Goal: Information Seeking & Learning: Check status

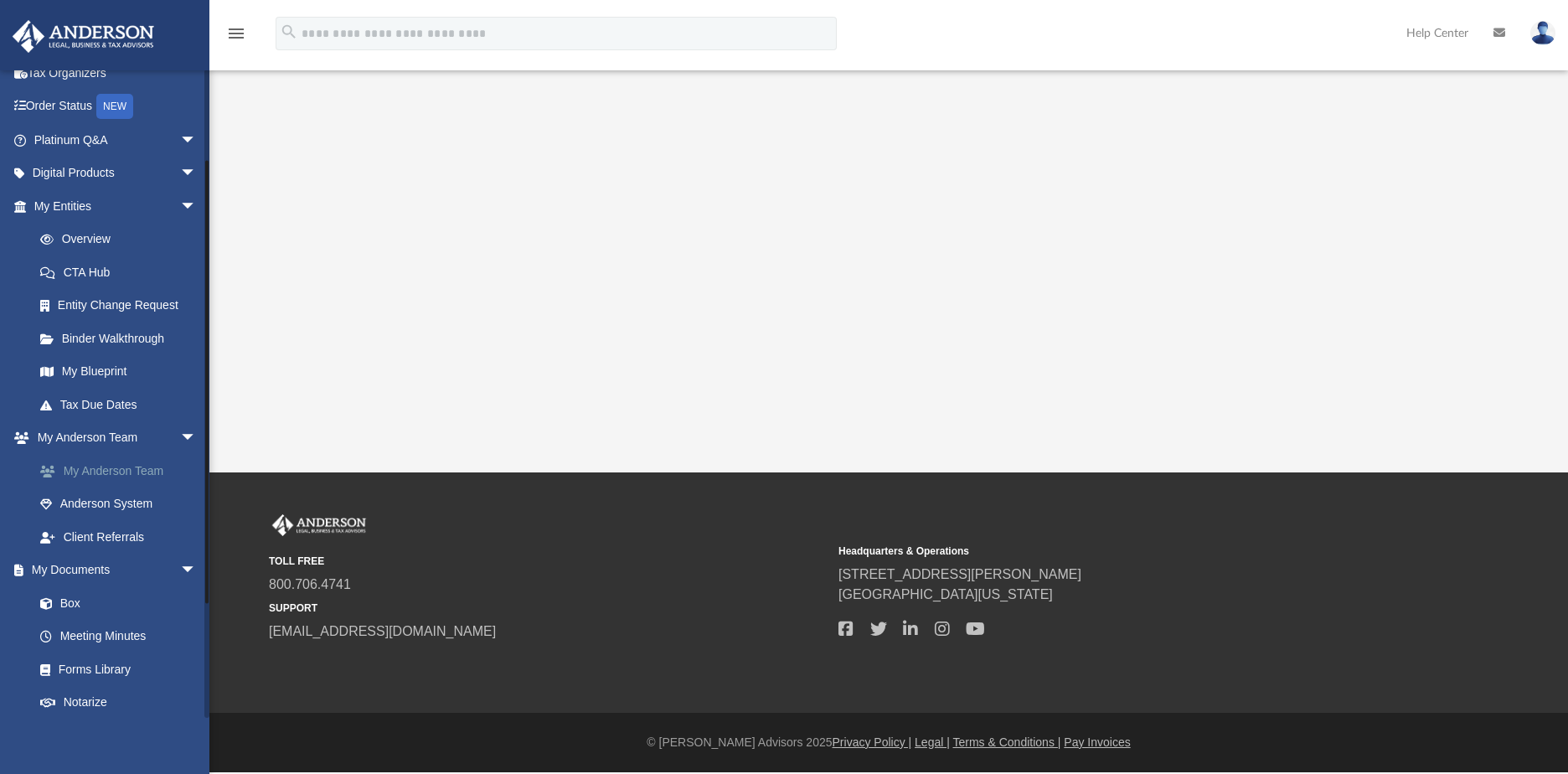
scroll to position [252, 0]
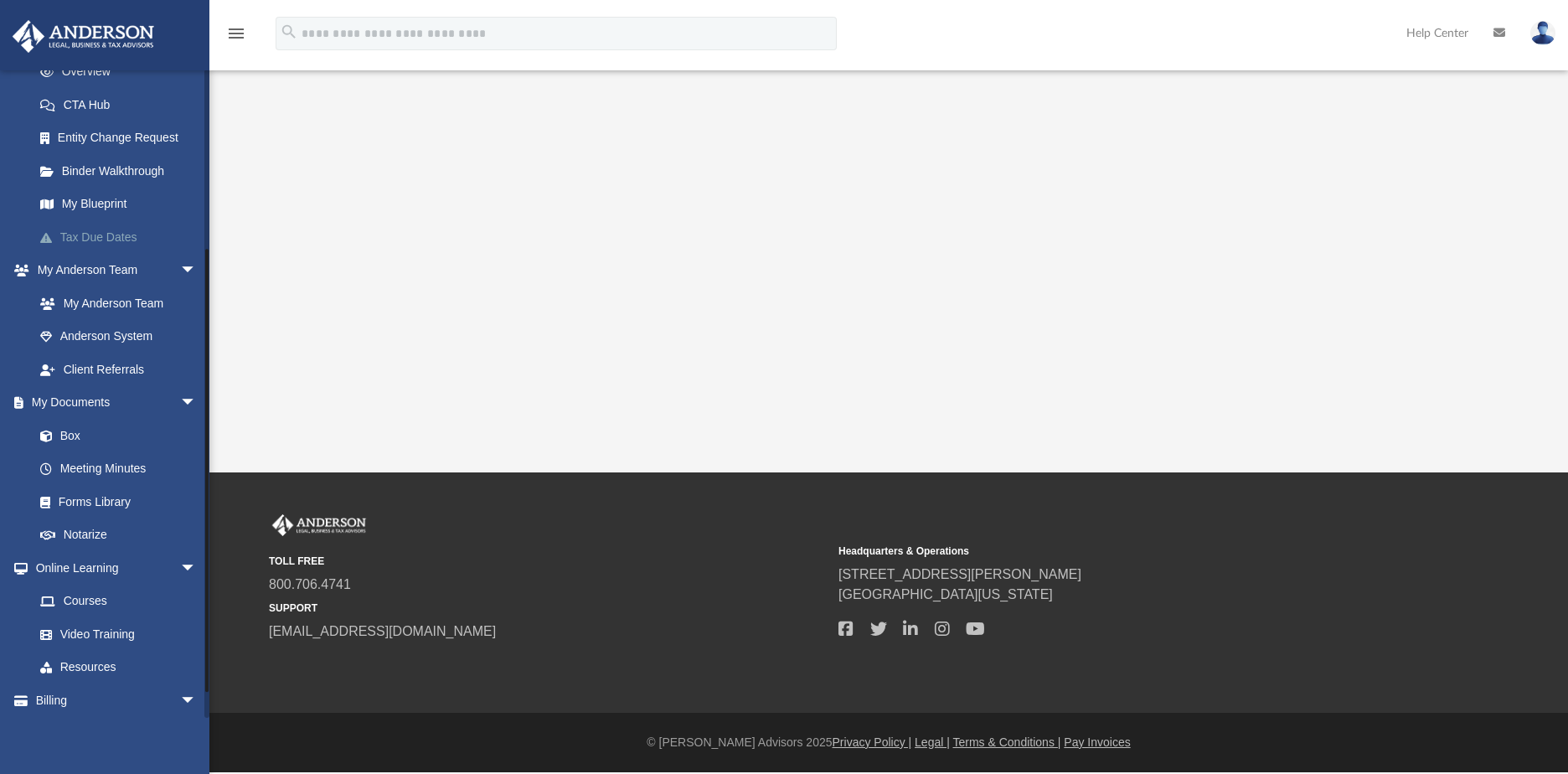
click at [107, 237] on link "Tax Due Dates" at bounding box center [123, 236] width 198 height 33
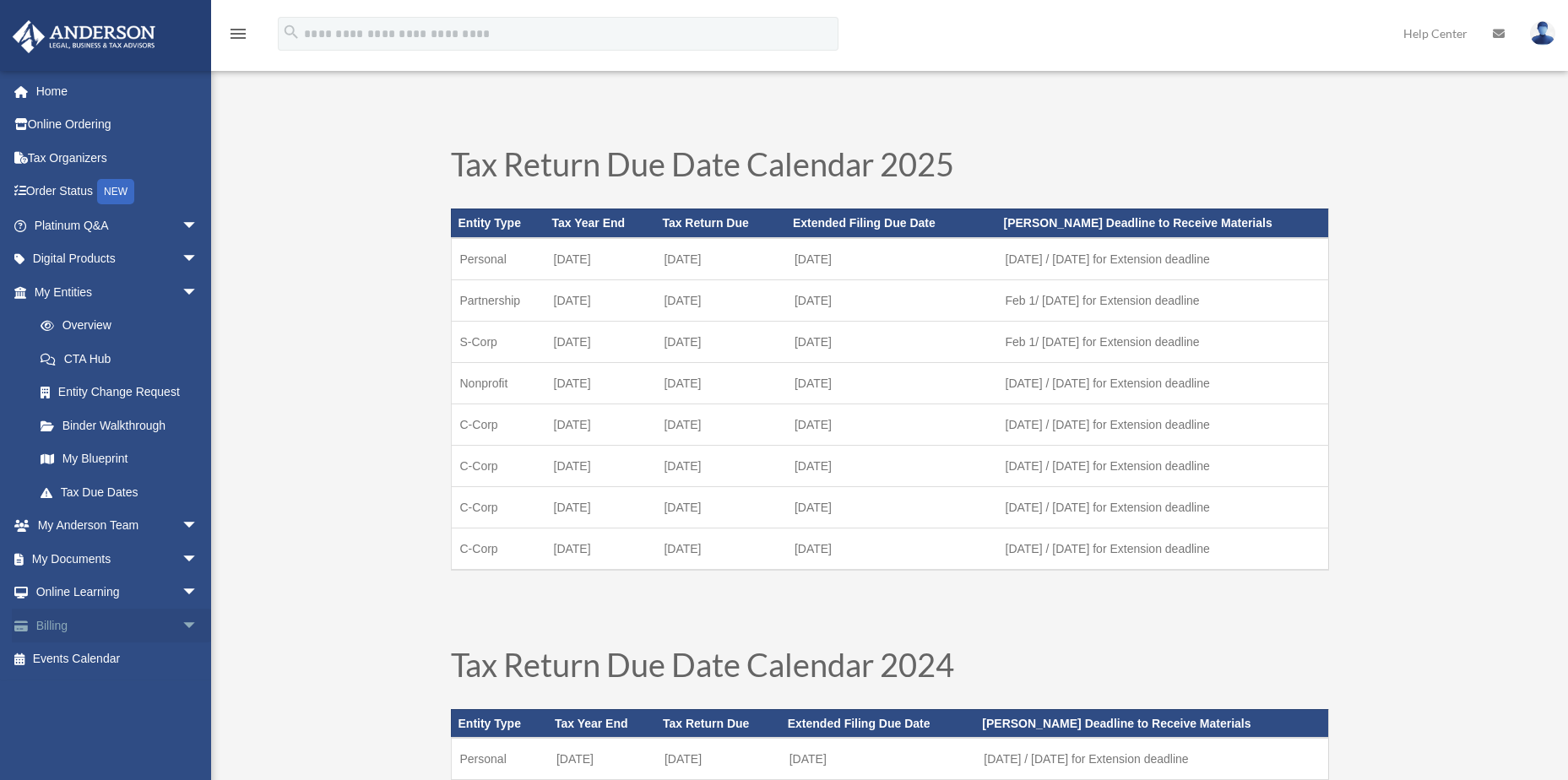
click at [51, 624] on link "Billing arrow_drop_down" at bounding box center [117, 625] width 212 height 33
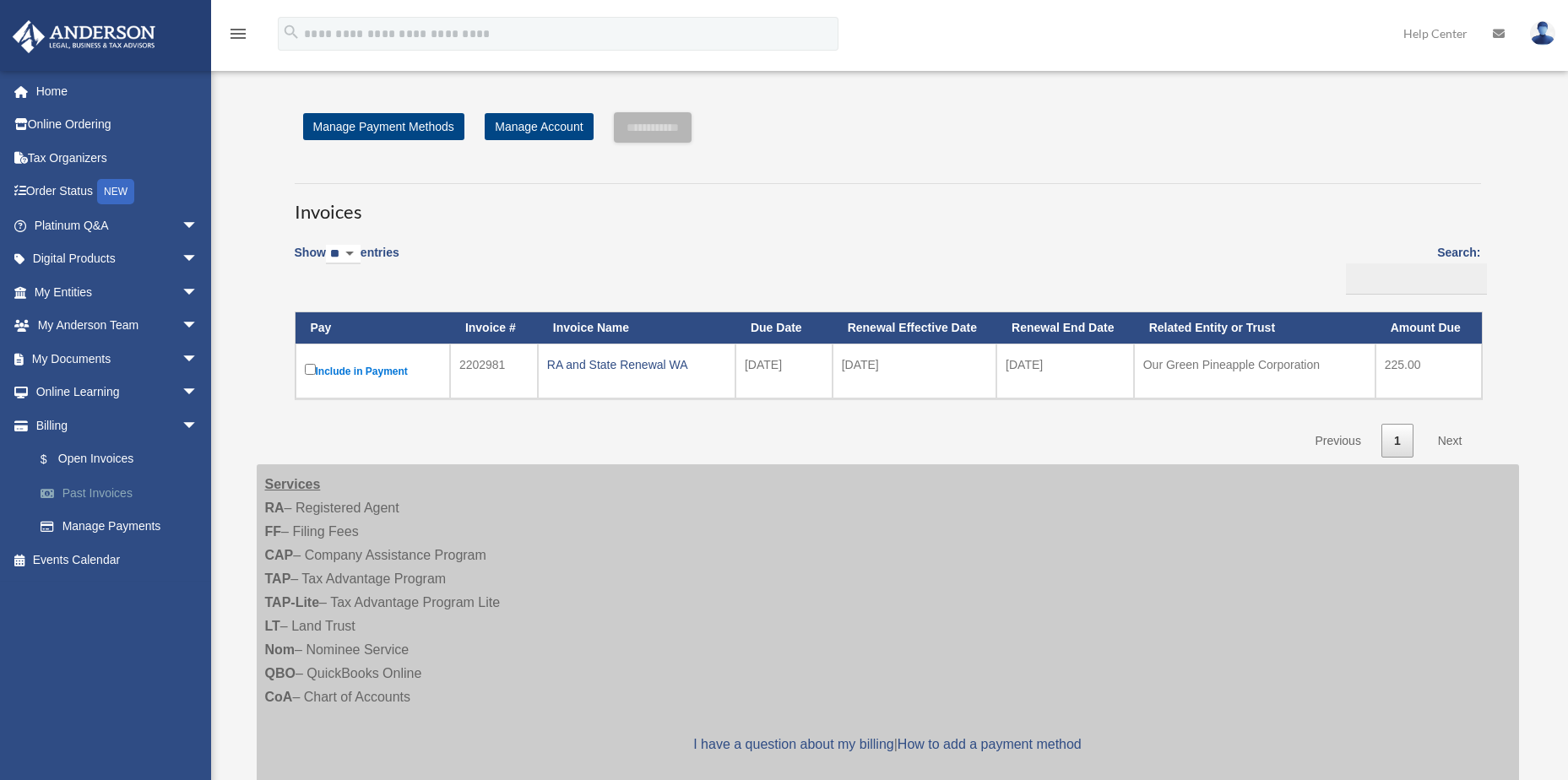
click at [114, 490] on link "Past Invoices" at bounding box center [123, 492] width 200 height 33
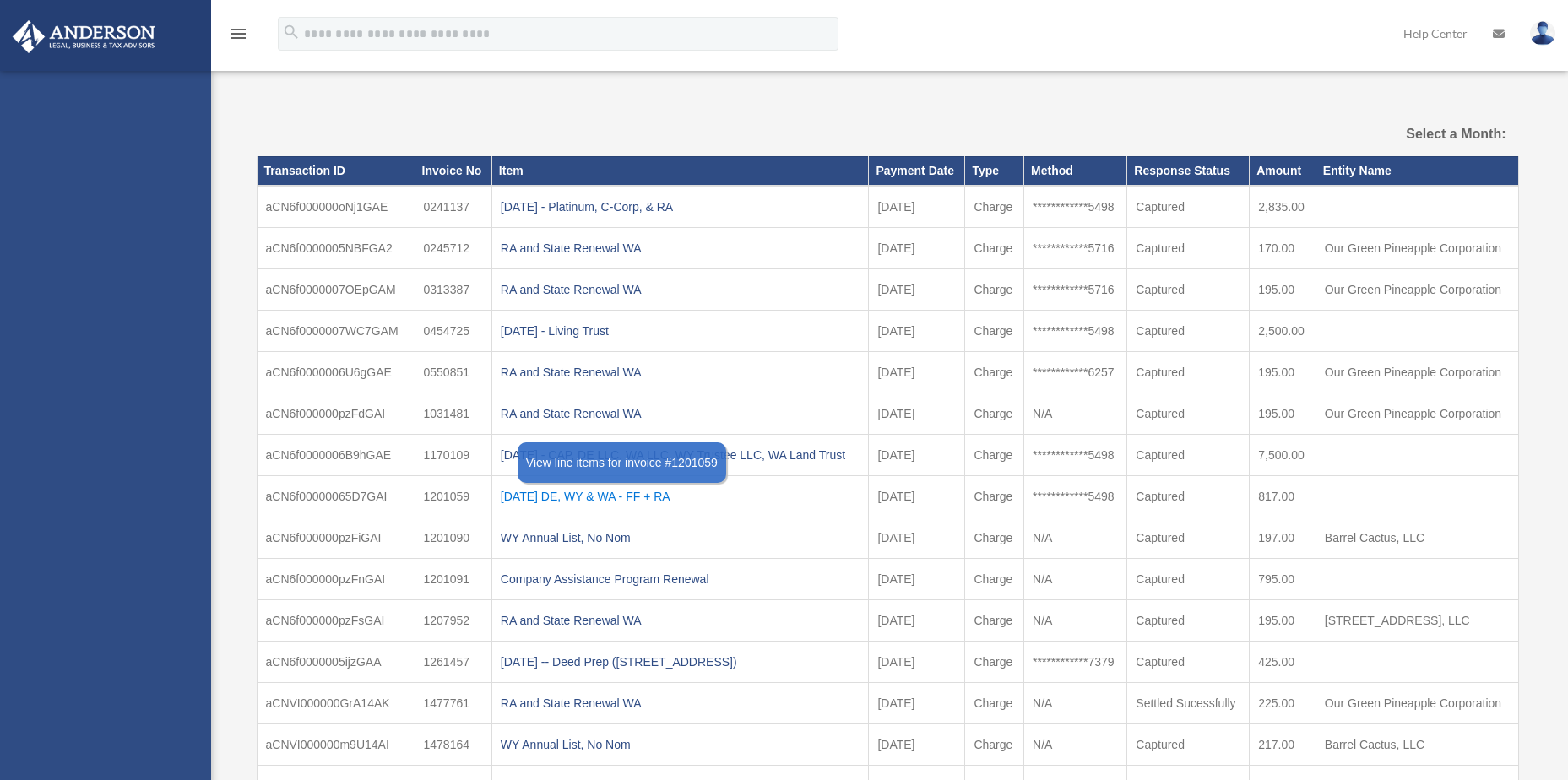
select select
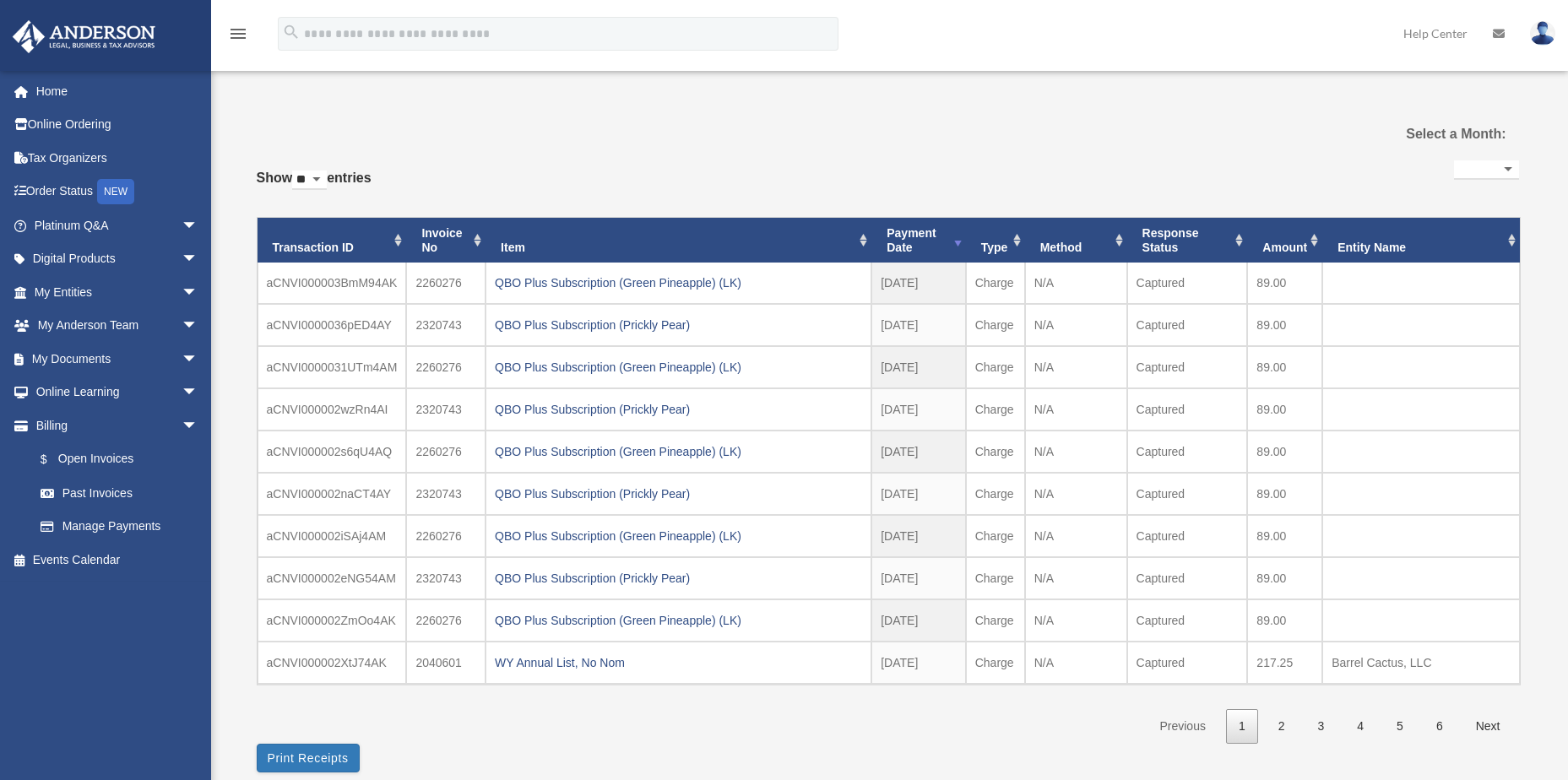
click at [1541, 37] on img at bounding box center [1542, 33] width 25 height 25
click at [1532, 33] on img at bounding box center [1542, 33] width 25 height 25
click at [1534, 33] on img at bounding box center [1542, 33] width 25 height 25
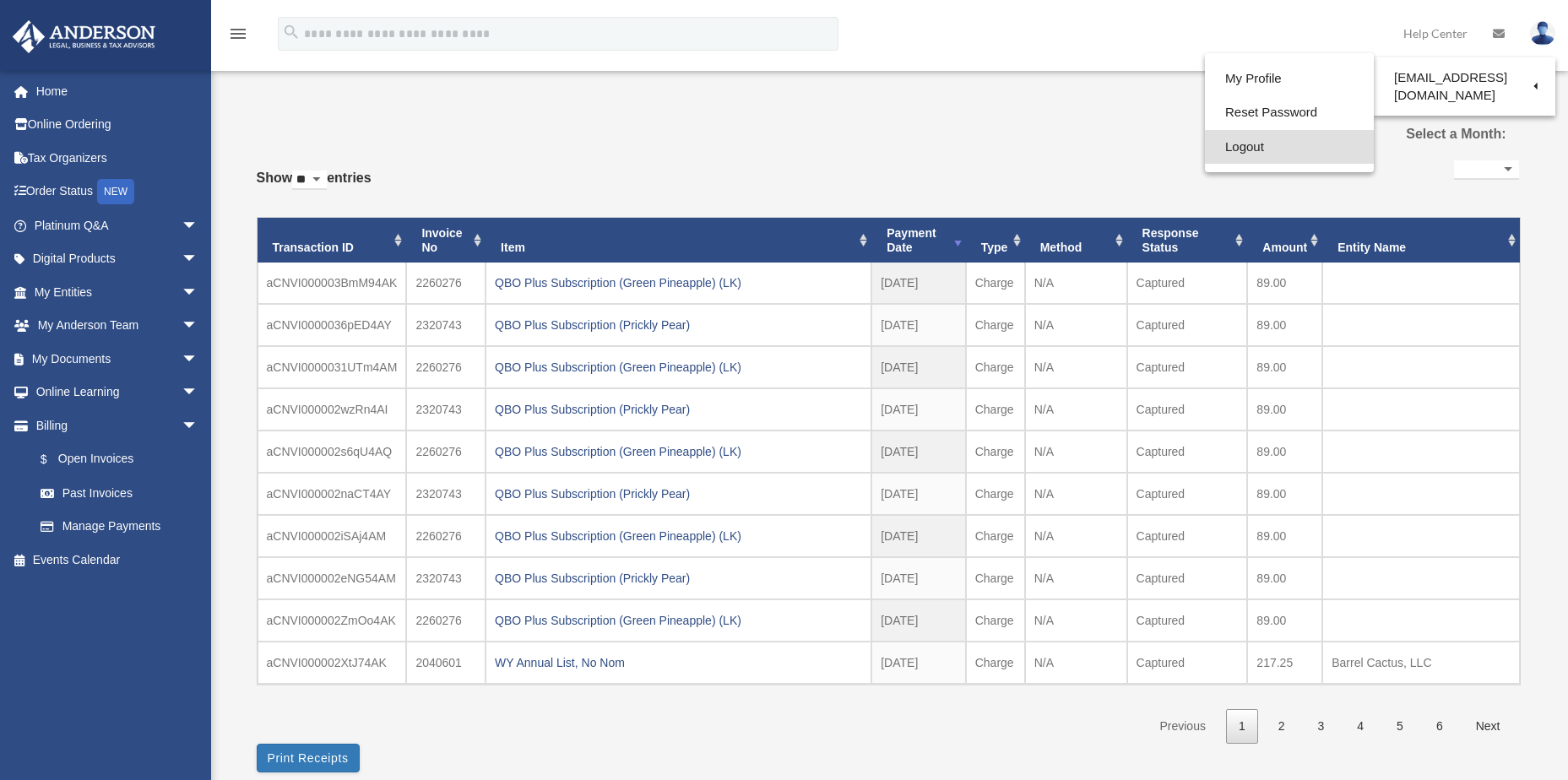
click at [1255, 146] on link "Logout" at bounding box center [1289, 147] width 168 height 34
